Goal: Check status

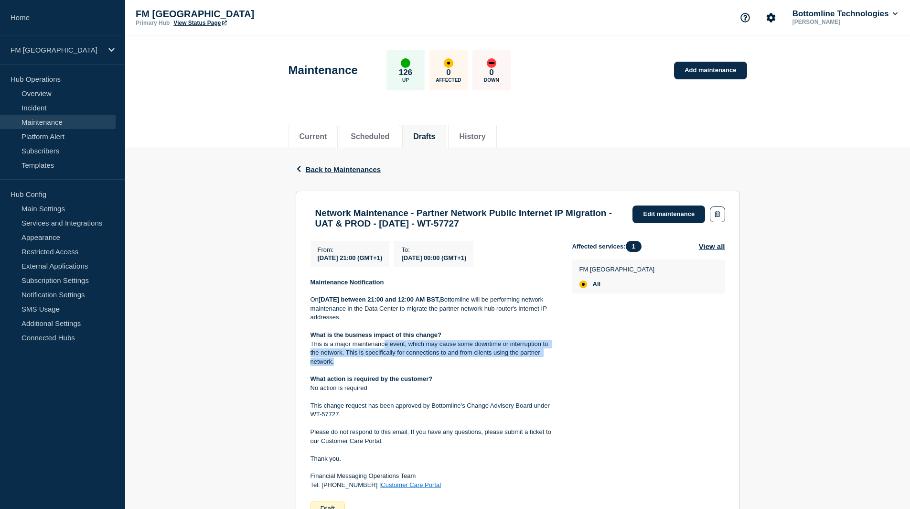
drag, startPoint x: 383, startPoint y: 346, endPoint x: 528, endPoint y: 366, distance: 146.1
click at [528, 366] on p "This is a major maintenance event, which may cause some downtime or interruptio…" at bounding box center [433, 353] width 246 height 26
